Goal: Complete application form: Complete application form

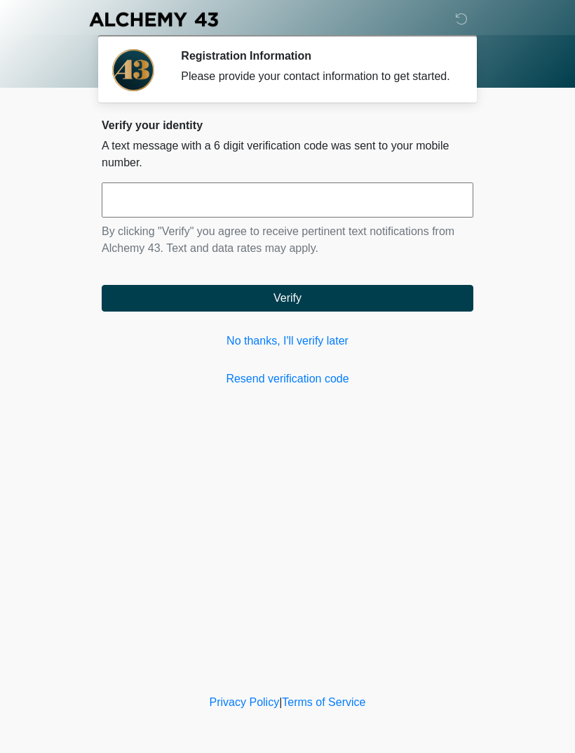
click at [411, 215] on input "text" at bounding box center [288, 199] width 372 height 35
type input "******"
click at [408, 304] on button "Verify" at bounding box center [288, 298] width 372 height 27
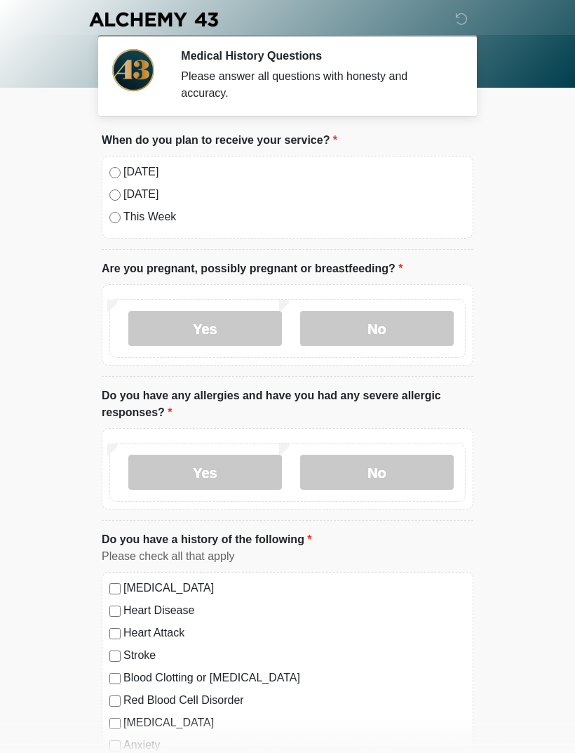
click at [132, 173] on label "Today" at bounding box center [294, 171] width 342 height 17
click at [335, 323] on label "No" at bounding box center [377, 328] width 154 height 35
click at [338, 467] on label "No" at bounding box center [377, 472] width 154 height 35
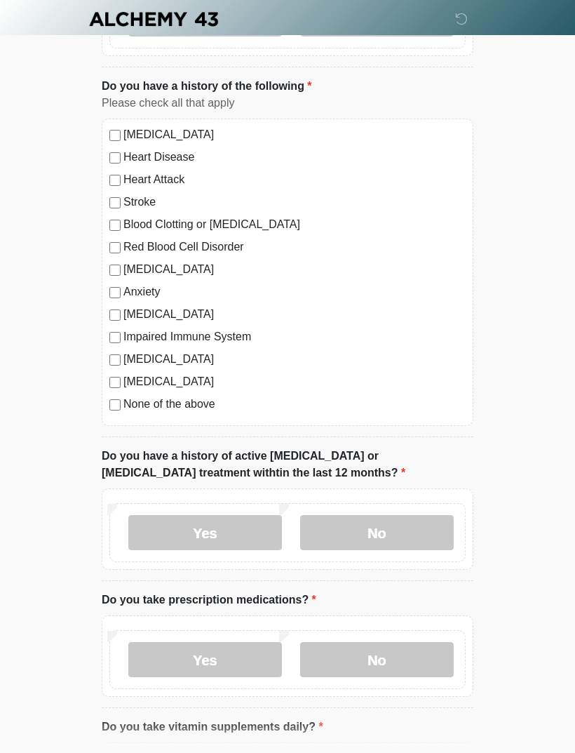
click at [350, 534] on label "No" at bounding box center [377, 533] width 154 height 35
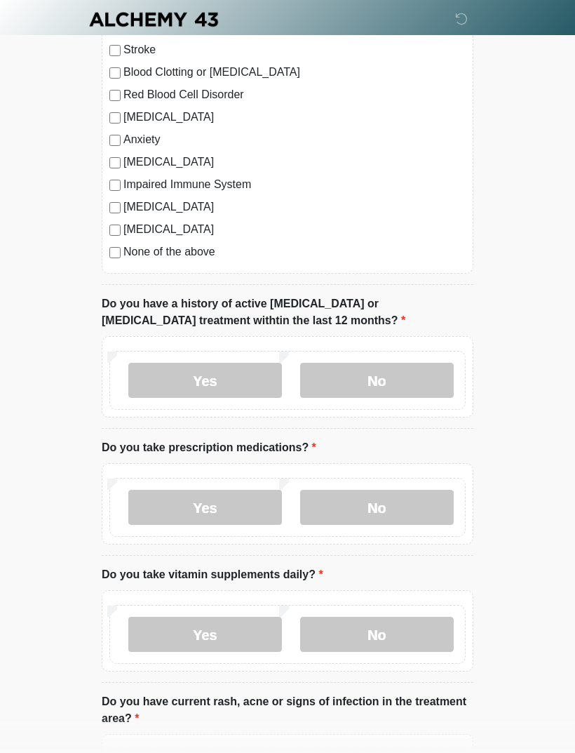
scroll to position [621, 0]
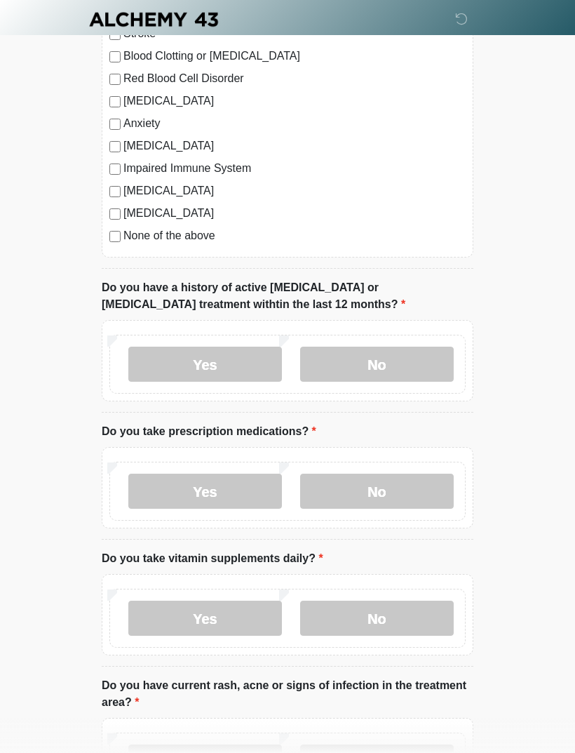
click at [374, 485] on label "No" at bounding box center [377, 490] width 154 height 35
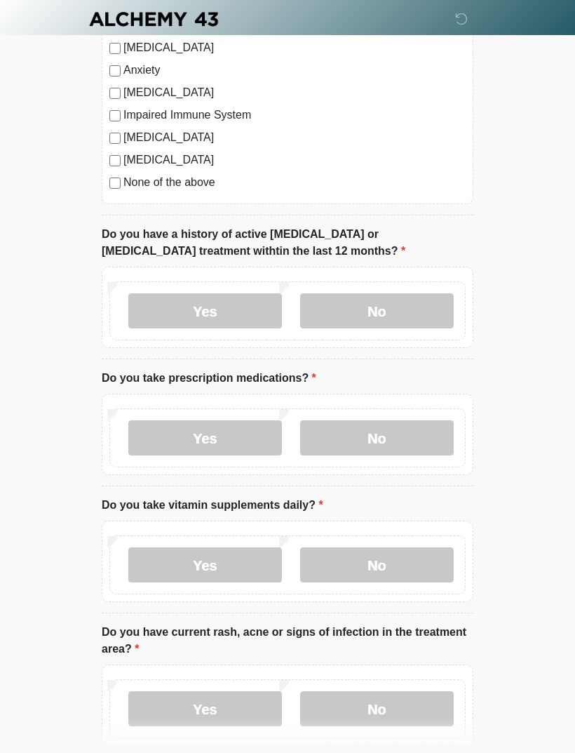
scroll to position [722, 0]
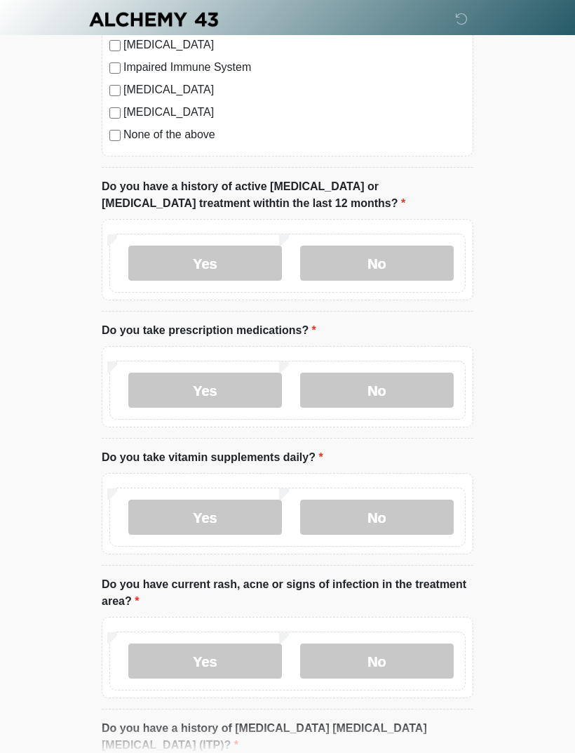
click at [165, 505] on label "Yes" at bounding box center [205, 516] width 154 height 35
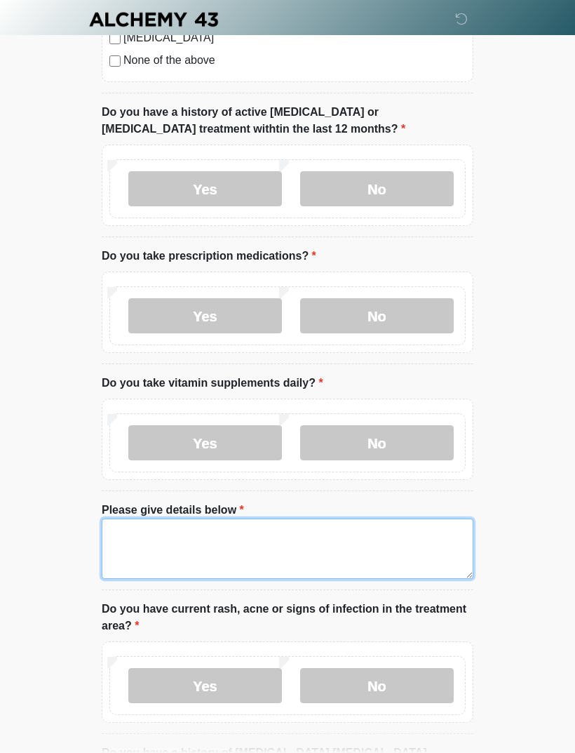
click at [146, 552] on textarea "Please give details below" at bounding box center [288, 548] width 372 height 60
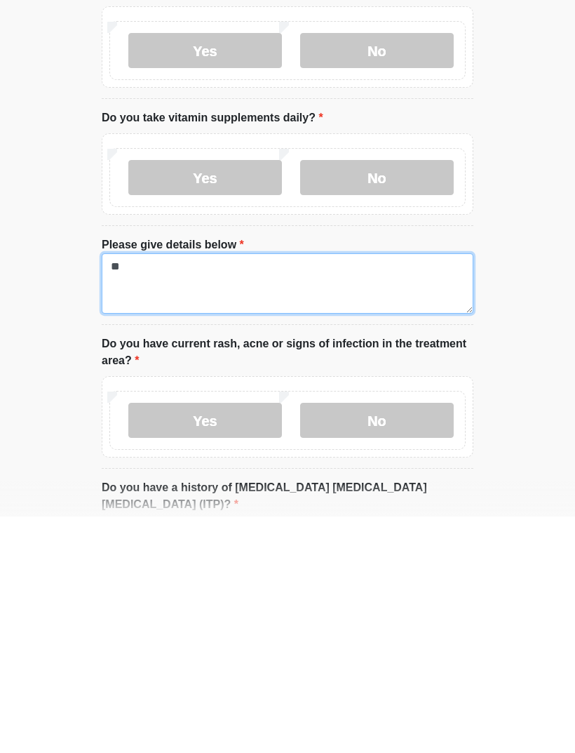
type textarea "*"
type textarea "**********"
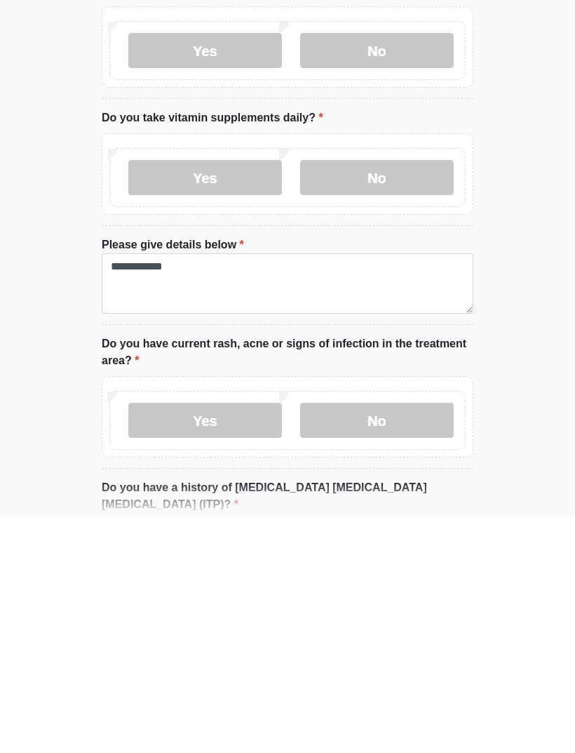
click at [347, 639] on label "No" at bounding box center [377, 656] width 154 height 35
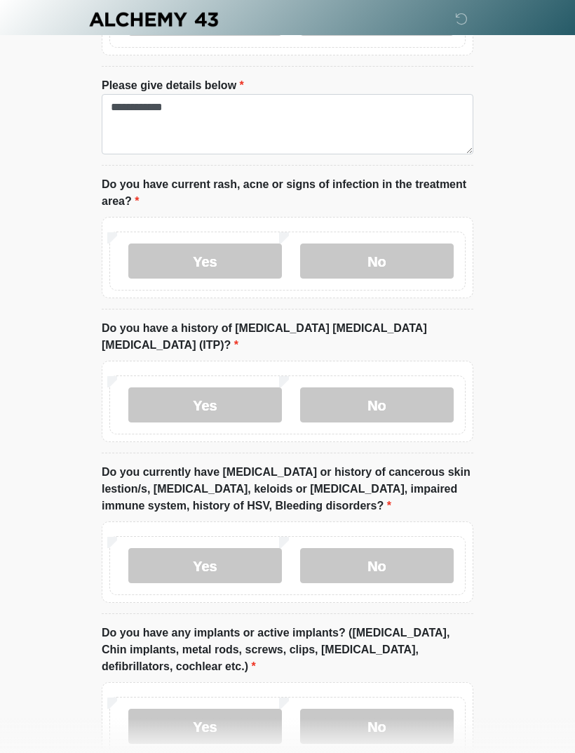
scroll to position [1220, 0]
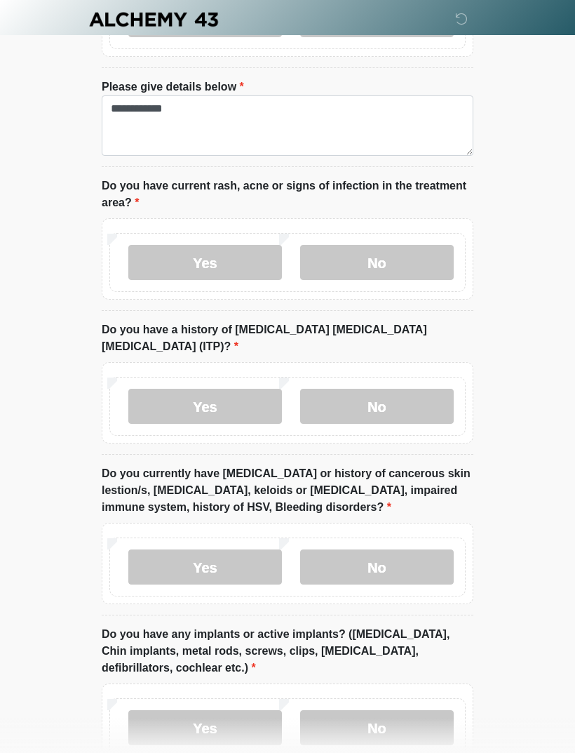
click at [356, 389] on label "No" at bounding box center [377, 406] width 154 height 35
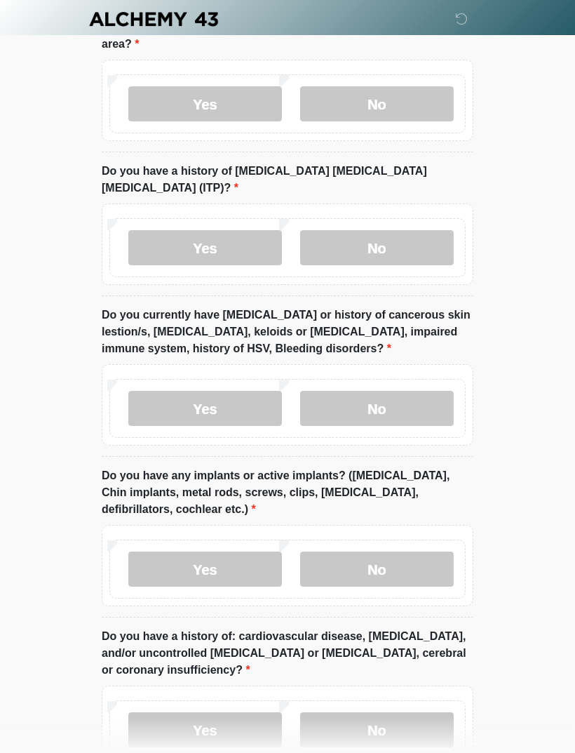
click at [339, 391] on label "No" at bounding box center [377, 408] width 154 height 35
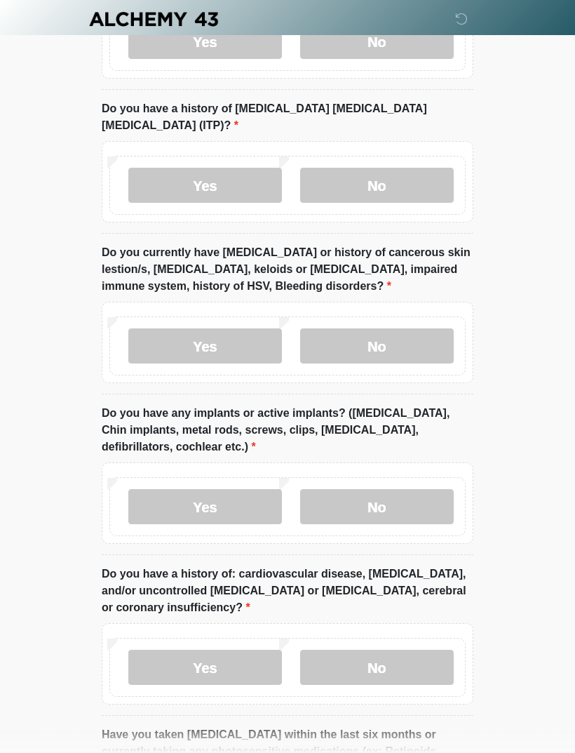
scroll to position [1441, 0]
click at [177, 489] on label "Yes" at bounding box center [205, 506] width 154 height 35
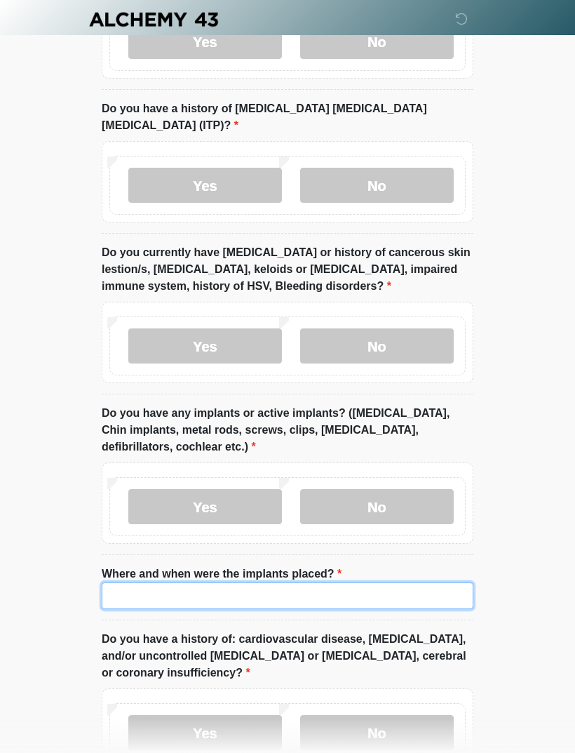
click at [136, 582] on input "Where and when were the implants placed?" at bounding box center [288, 595] width 372 height 27
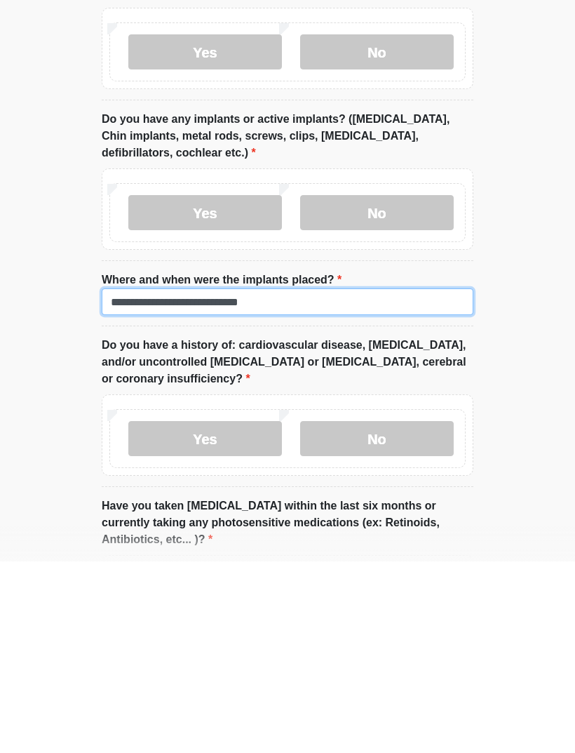
type input "**********"
click at [365, 612] on label "No" at bounding box center [377, 629] width 154 height 35
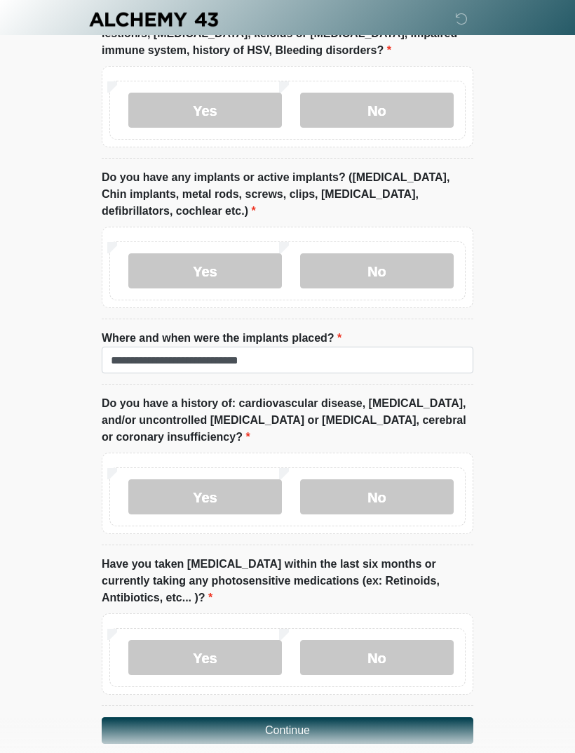
click at [342, 640] on label "No" at bounding box center [377, 657] width 154 height 35
click at [227, 717] on button "Continue" at bounding box center [288, 730] width 372 height 27
click at [216, 717] on button "Continue" at bounding box center [288, 730] width 372 height 27
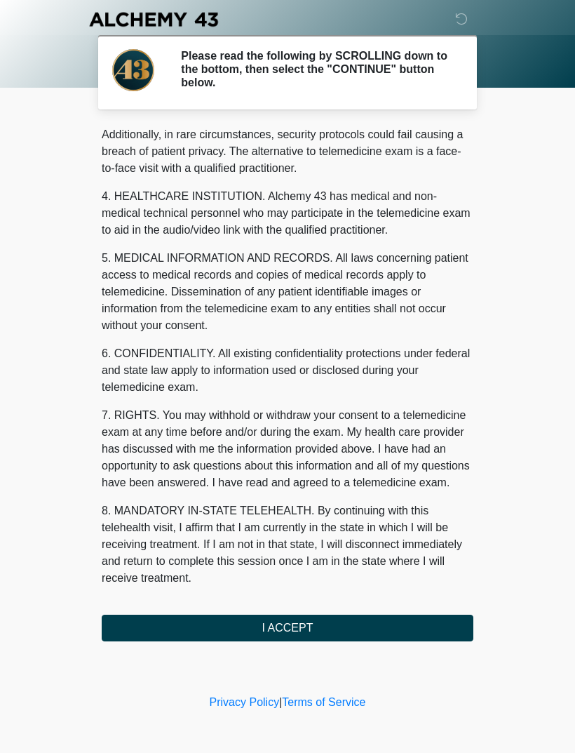
scroll to position [342, 0]
click at [168, 626] on button "I ACCEPT" at bounding box center [288, 627] width 372 height 27
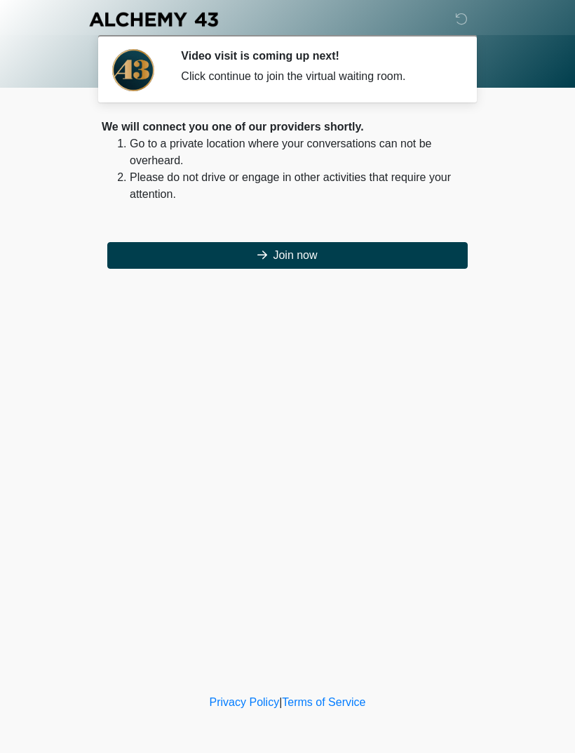
click at [203, 252] on button "Join now" at bounding box center [287, 255] width 361 height 27
